Goal: Information Seeking & Learning: Understand process/instructions

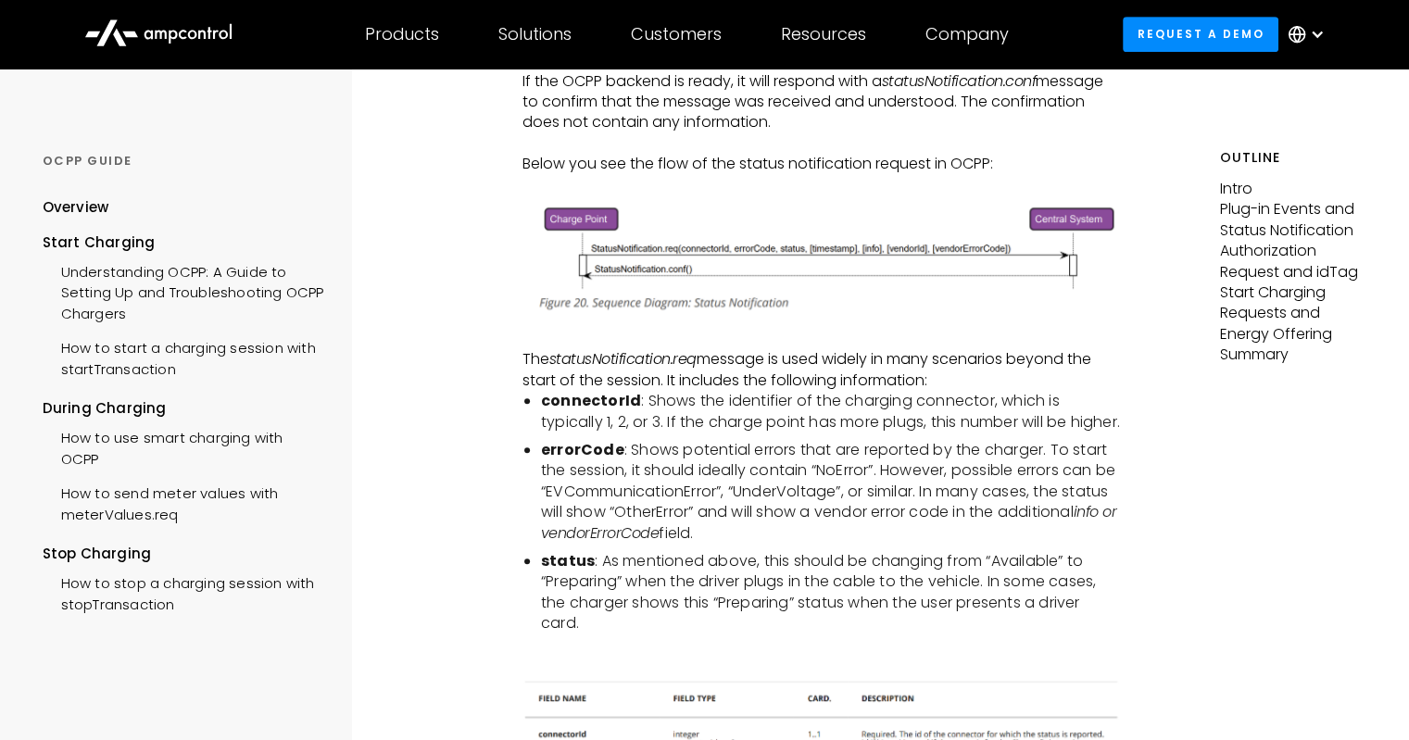
scroll to position [967, 0]
click at [871, 485] on li "errorCode : Shows potential errors that are reported by the charger. To start t…" at bounding box center [830, 492] width 579 height 104
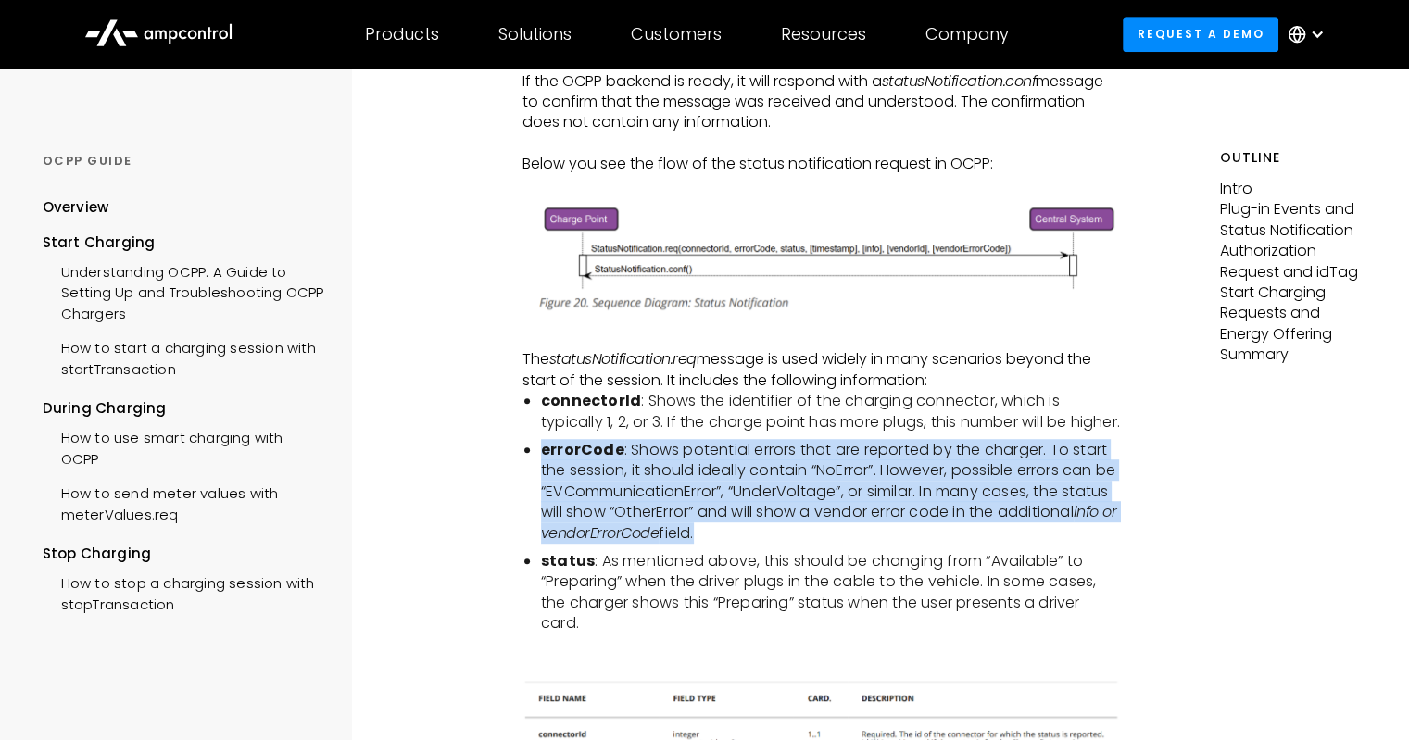
click at [871, 485] on li "errorCode : Shows potential errors that are reported by the charger. To start t…" at bounding box center [830, 492] width 579 height 104
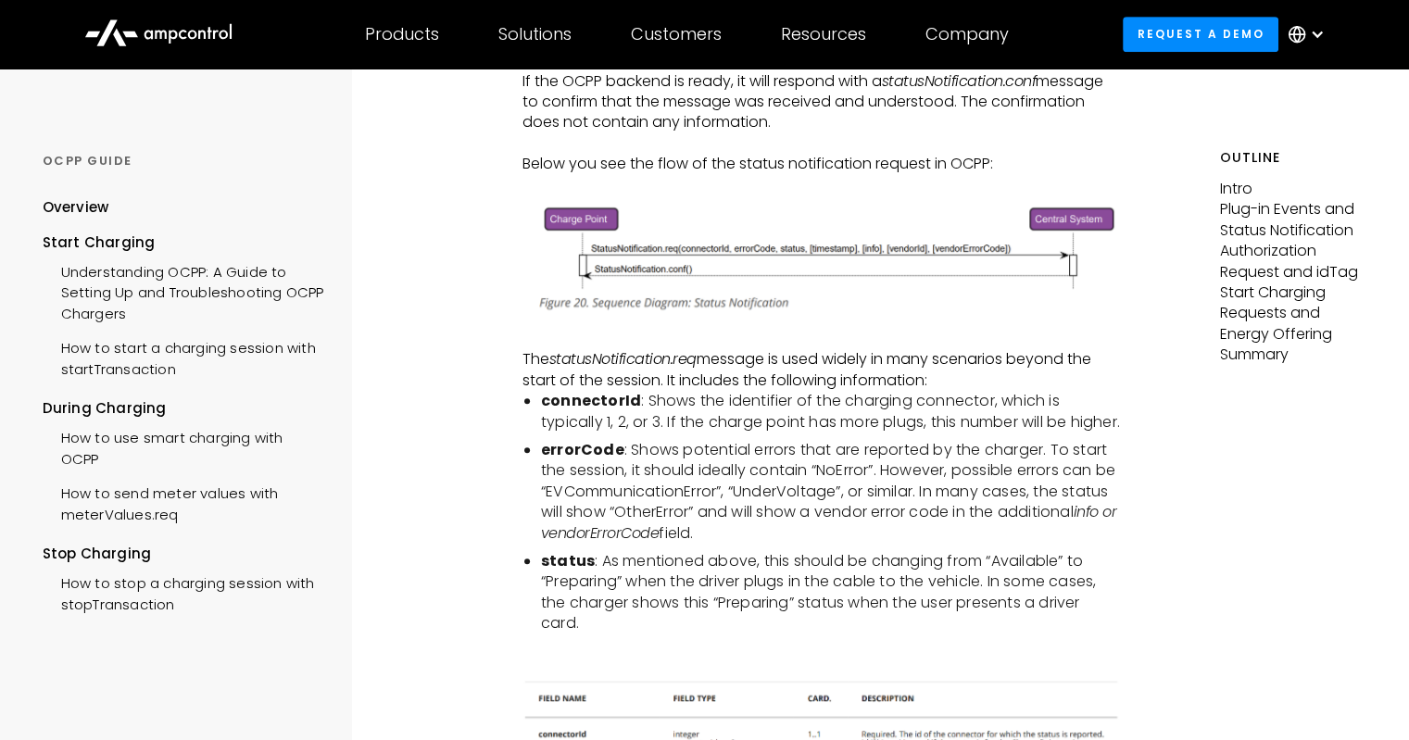
click at [777, 412] on li "connectorId : Shows the identifier of the charging connector, which is typicall…" at bounding box center [830, 412] width 579 height 42
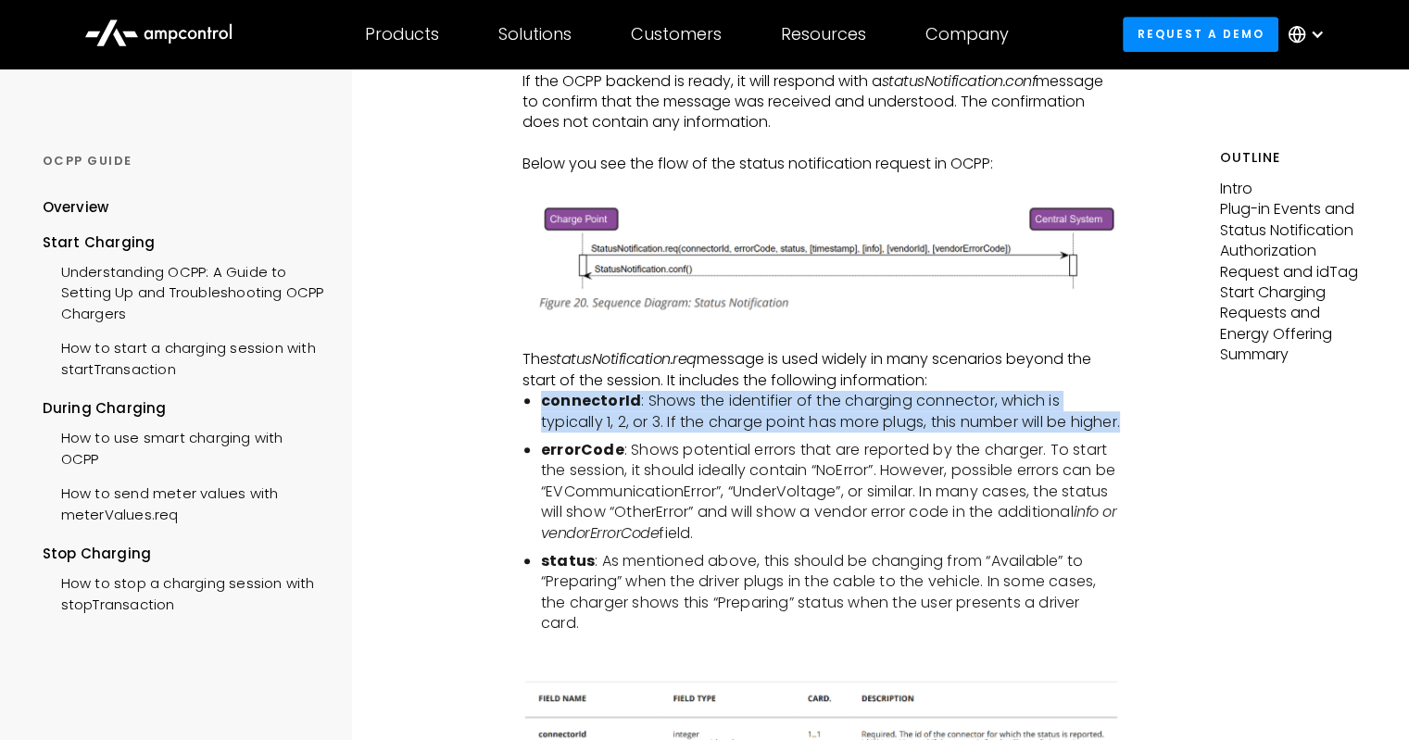
click at [777, 412] on li "connectorId : Shows the identifier of the charging connector, which is typicall…" at bounding box center [830, 412] width 579 height 42
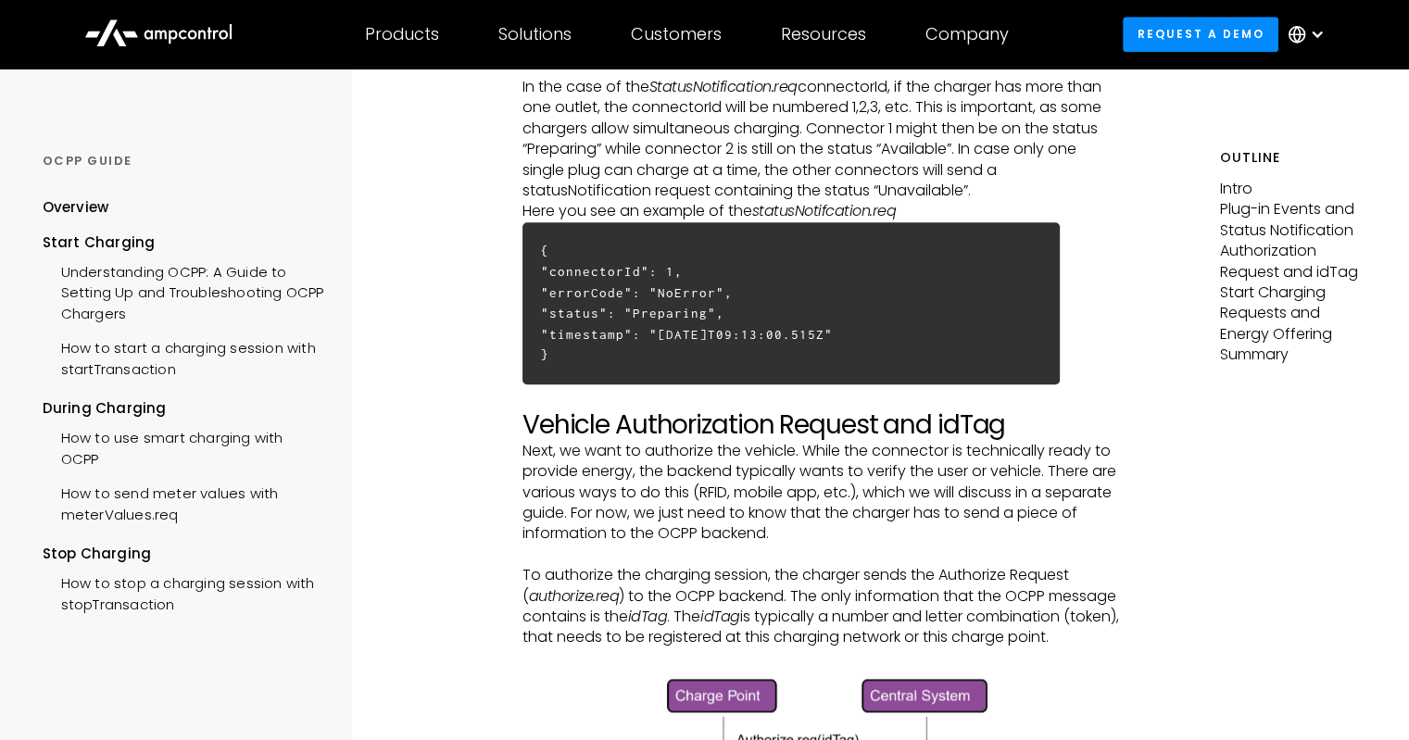
scroll to position [2003, 0]
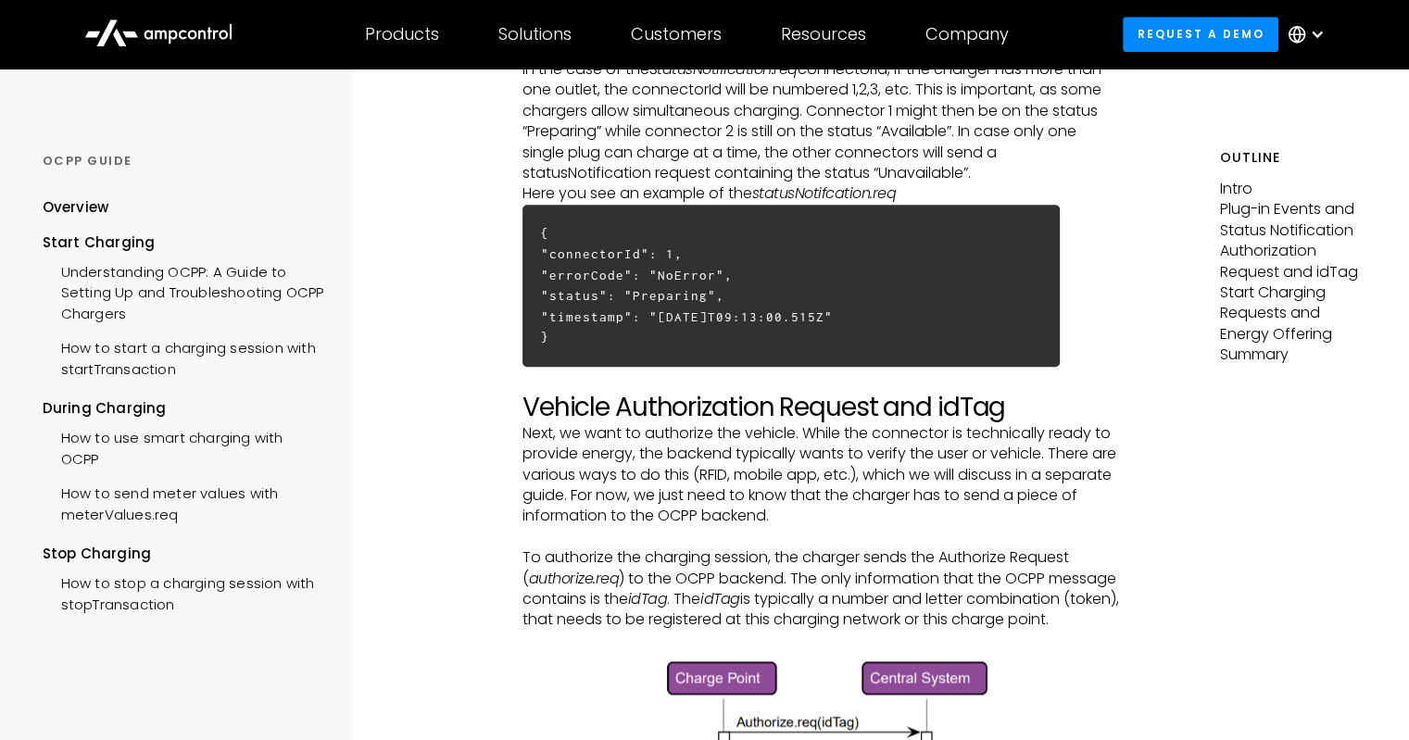
click at [759, 504] on p "Next, we want to authorize the vehicle. While the connector is technically read…" at bounding box center [822, 475] width 598 height 104
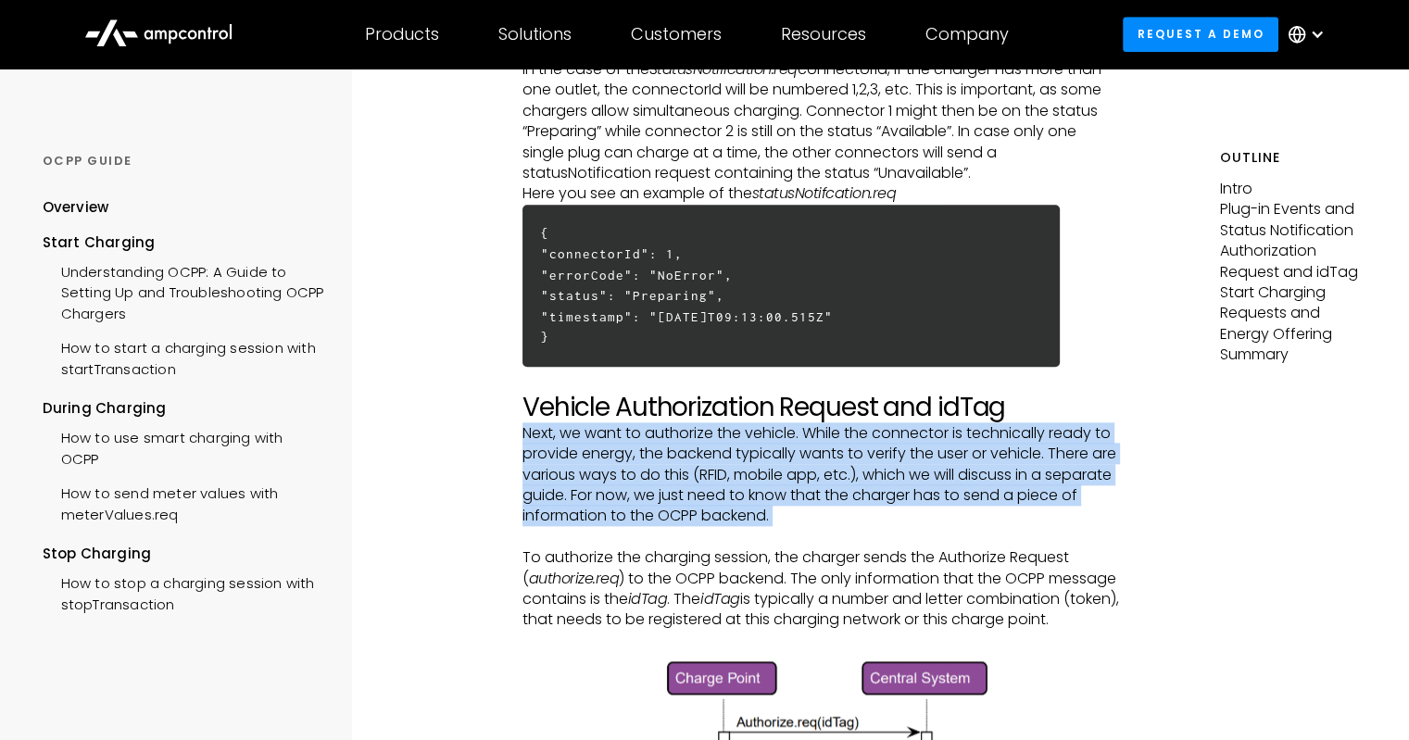
click at [759, 504] on p "Next, we want to authorize the vehicle. While the connector is technically read…" at bounding box center [822, 475] width 598 height 104
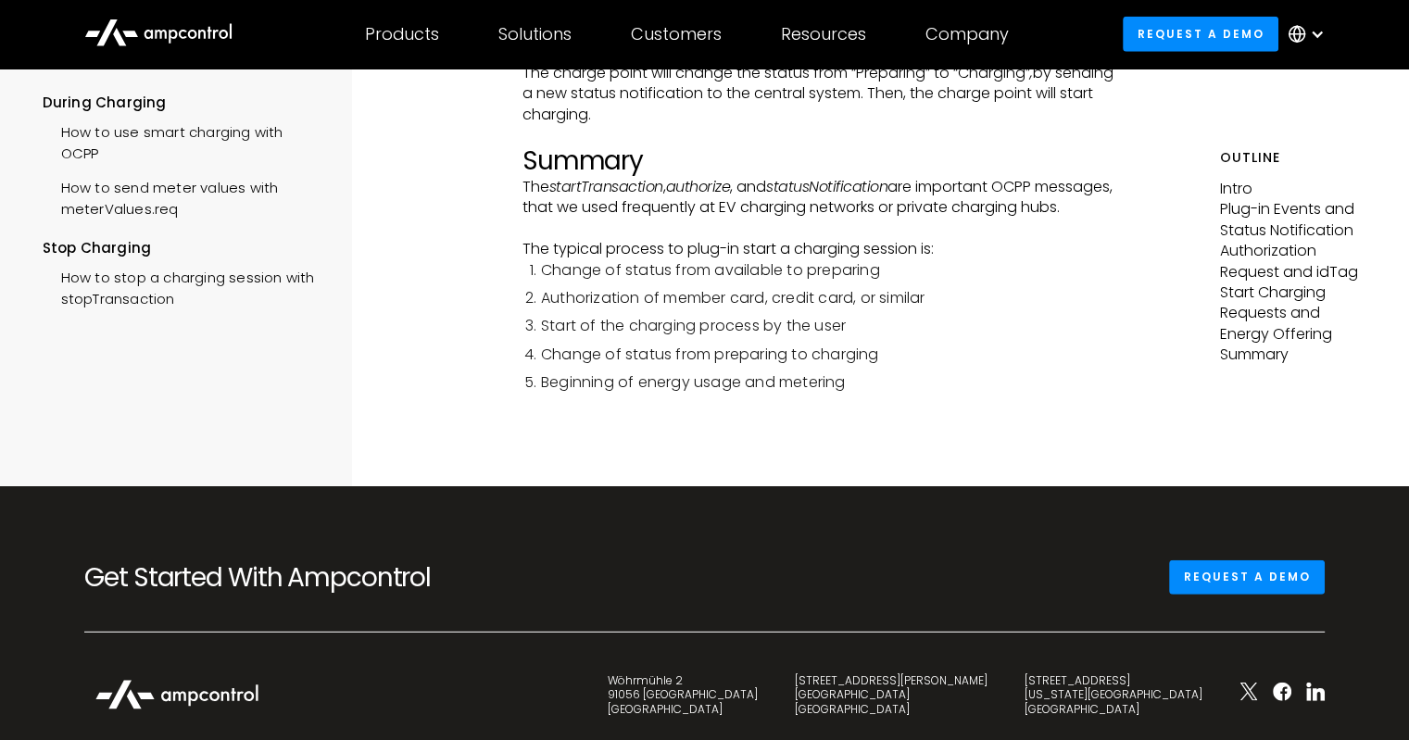
scroll to position [5158, 0]
